Goal: Task Accomplishment & Management: Use online tool/utility

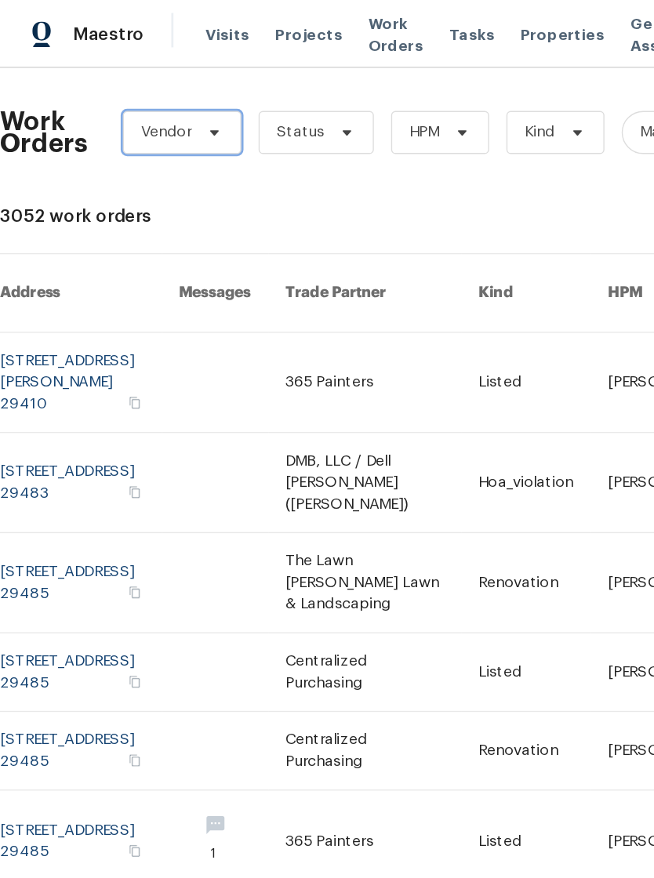
click at [162, 96] on span "Vendor" at bounding box center [132, 96] width 86 height 31
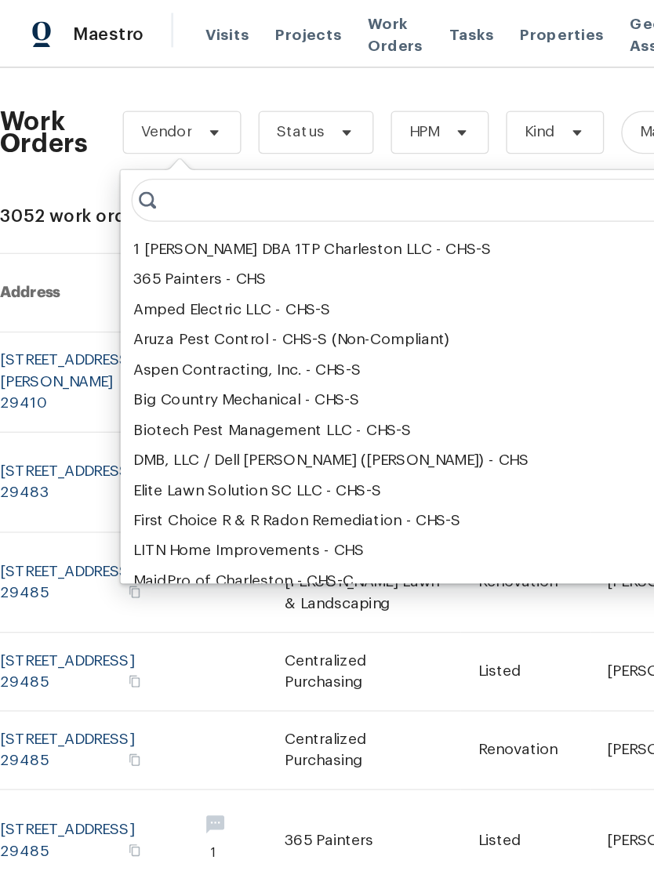
click at [101, 333] on div "DMB, LLC / Dell [PERSON_NAME] ([PERSON_NAME]) - CHS" at bounding box center [241, 336] width 288 height 16
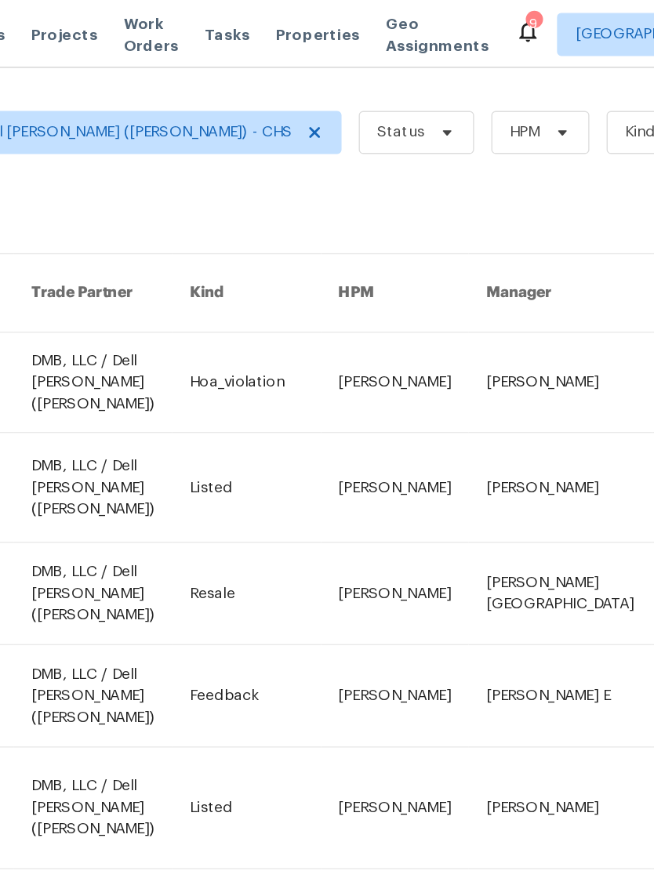
click at [201, 249] on link at bounding box center [258, 278] width 115 height 72
click at [561, 20] on div "9" at bounding box center [566, 17] width 11 height 16
click at [553, 22] on icon at bounding box center [562, 22] width 19 height 19
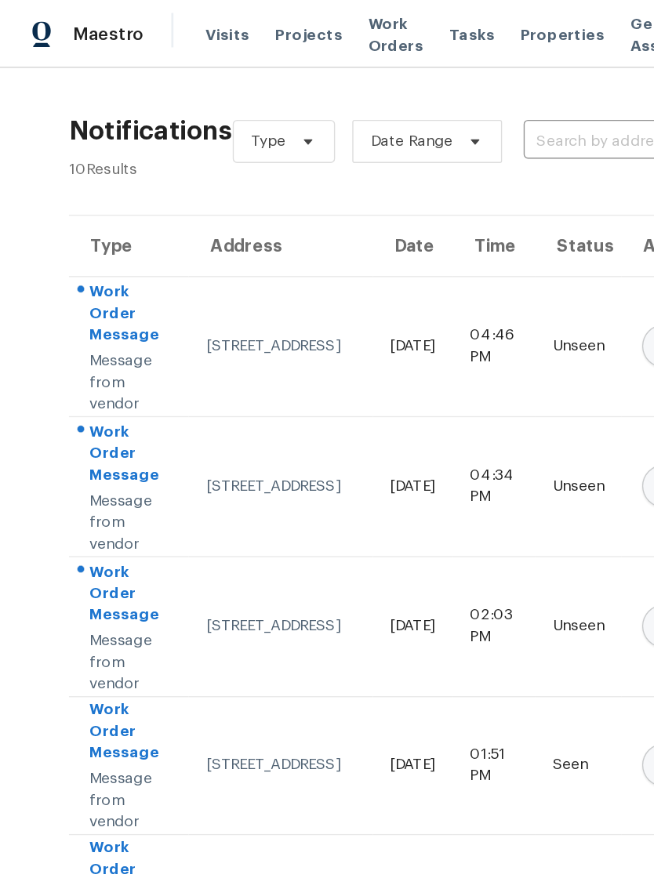
click at [390, 23] on span "Properties" at bounding box center [409, 25] width 61 height 16
